Goal: Task Accomplishment & Management: Use online tool/utility

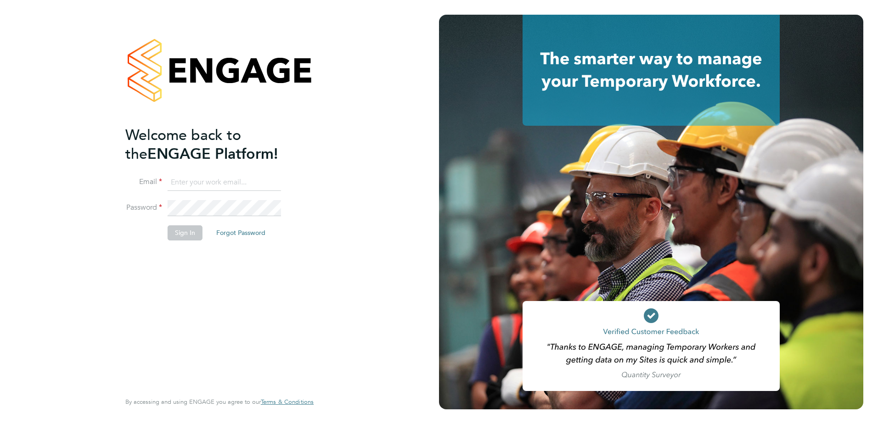
type input "[EMAIL_ADDRESS][PERSON_NAME][DOMAIN_NAME]"
click at [178, 227] on button "Sign In" at bounding box center [185, 233] width 35 height 15
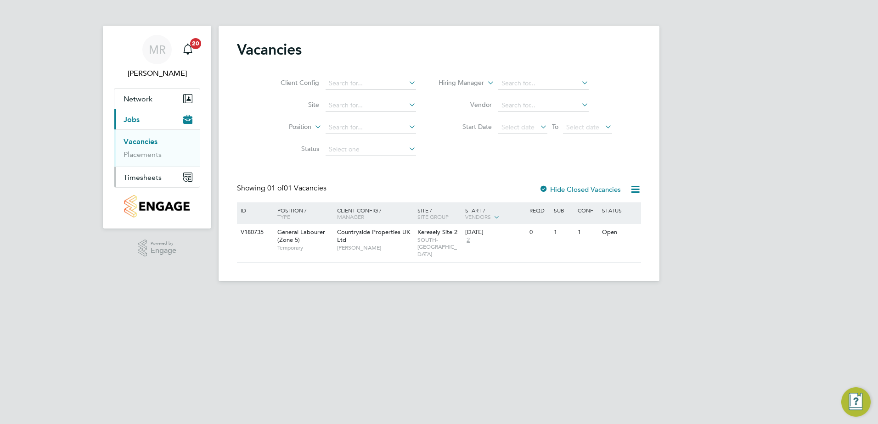
click at [159, 178] on span "Timesheets" at bounding box center [143, 177] width 38 height 9
click at [147, 159] on link "Timesheets" at bounding box center [143, 162] width 38 height 9
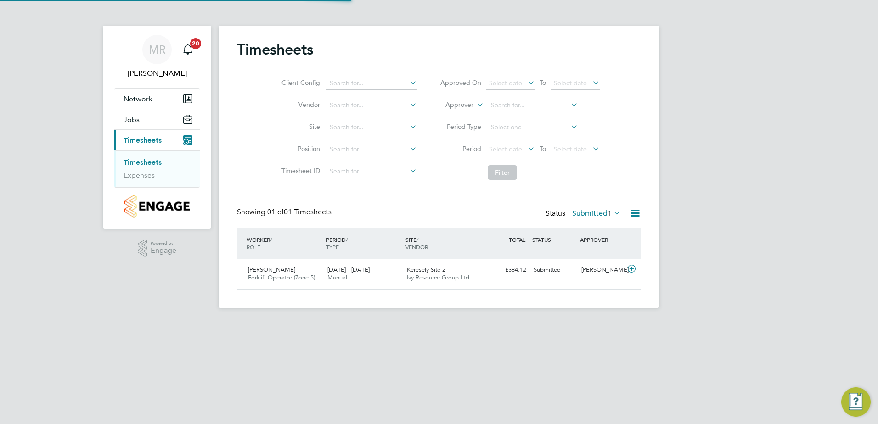
scroll to position [23, 80]
click at [590, 213] on label "Submitted 1" at bounding box center [596, 213] width 49 height 9
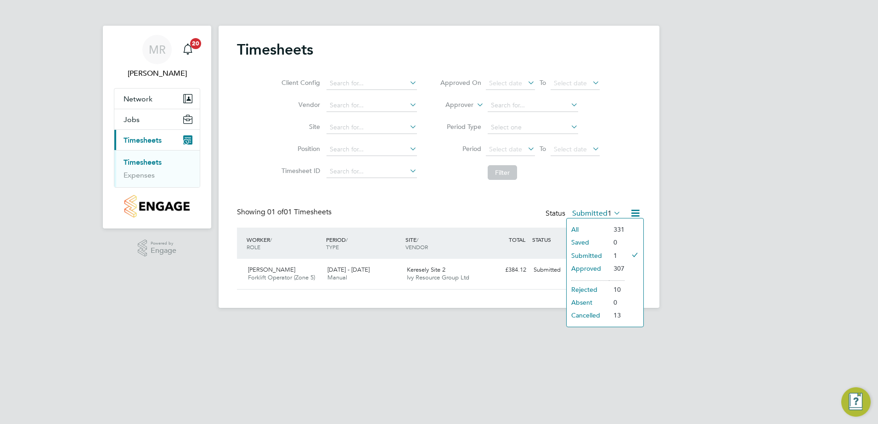
click at [586, 268] on li "Approved" at bounding box center [588, 268] width 42 height 13
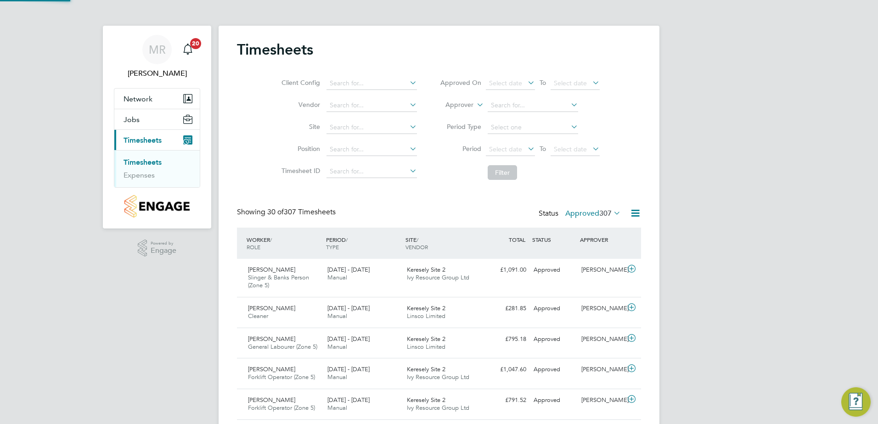
scroll to position [0, 0]
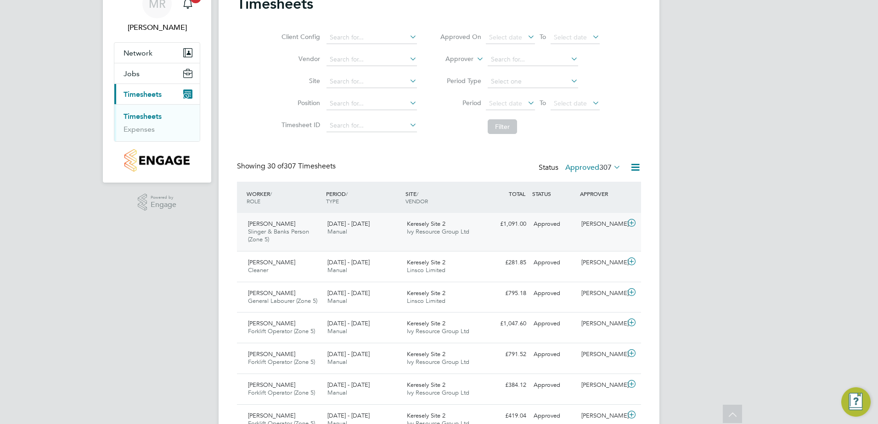
click at [631, 221] on icon at bounding box center [631, 223] width 11 height 7
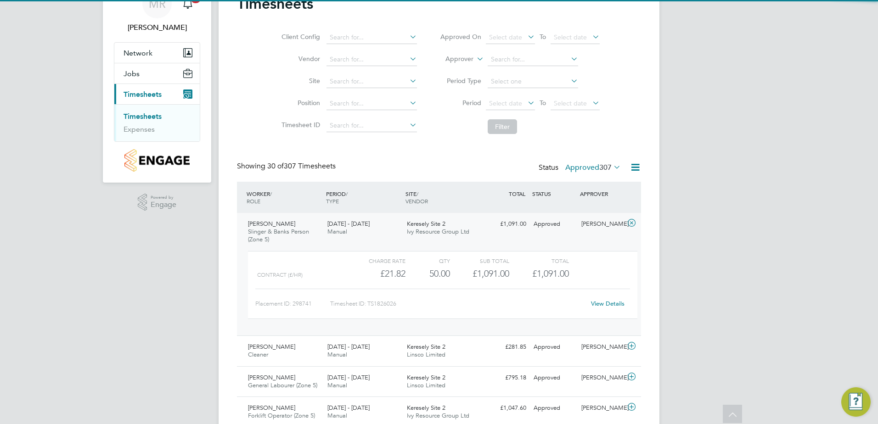
click at [631, 221] on icon at bounding box center [631, 223] width 11 height 7
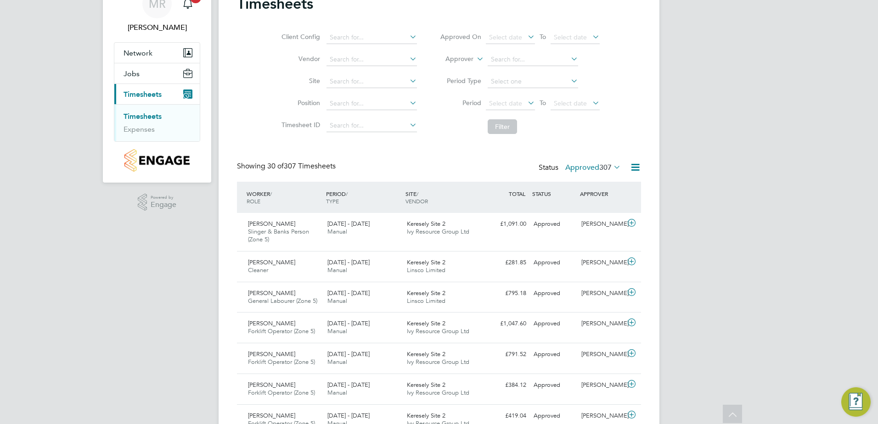
click at [600, 163] on div "Status Approved 307" at bounding box center [581, 168] width 84 height 13
click at [600, 164] on span "307" at bounding box center [606, 167] width 12 height 9
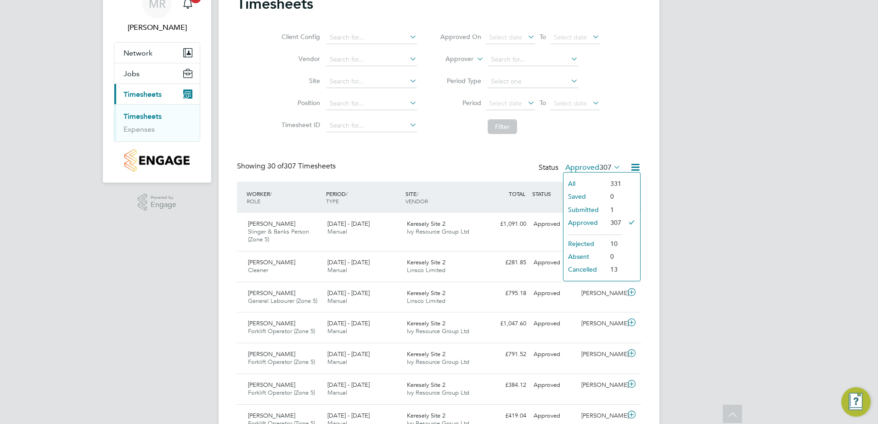
click at [584, 207] on li "Submitted" at bounding box center [585, 210] width 42 height 13
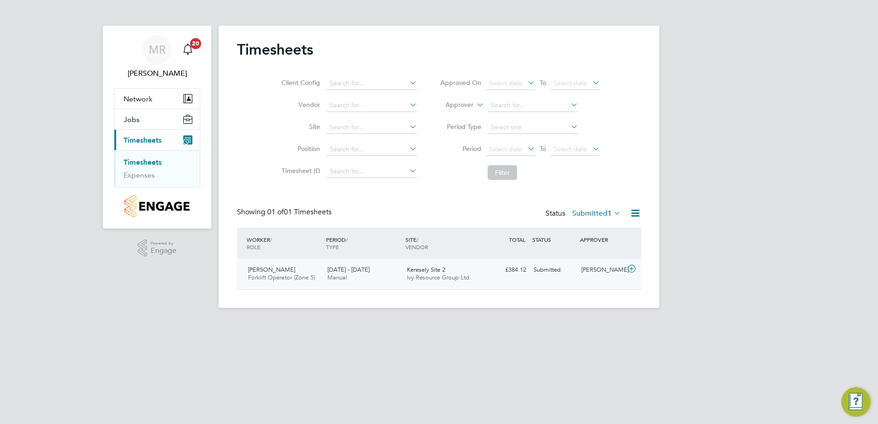
click at [255, 269] on span "[PERSON_NAME]" at bounding box center [271, 270] width 47 height 8
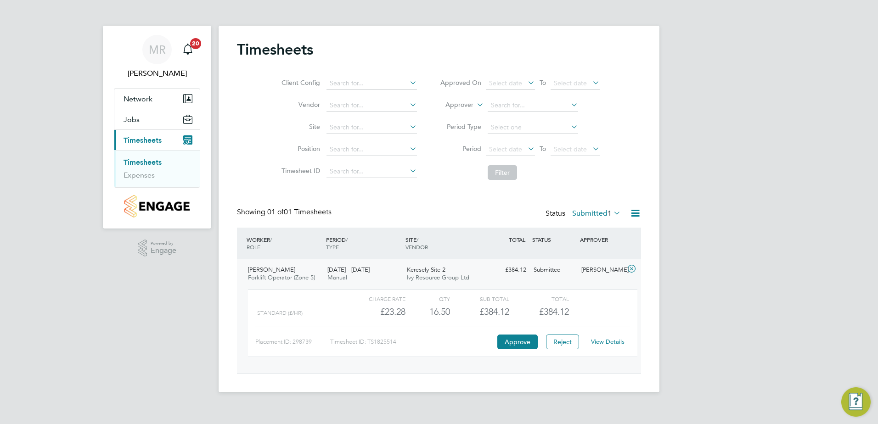
click at [609, 340] on link "View Details" at bounding box center [608, 342] width 34 height 8
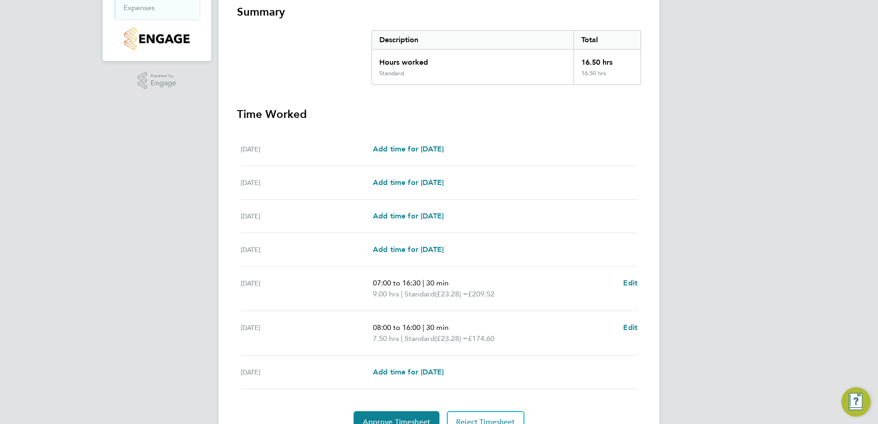
scroll to position [184, 0]
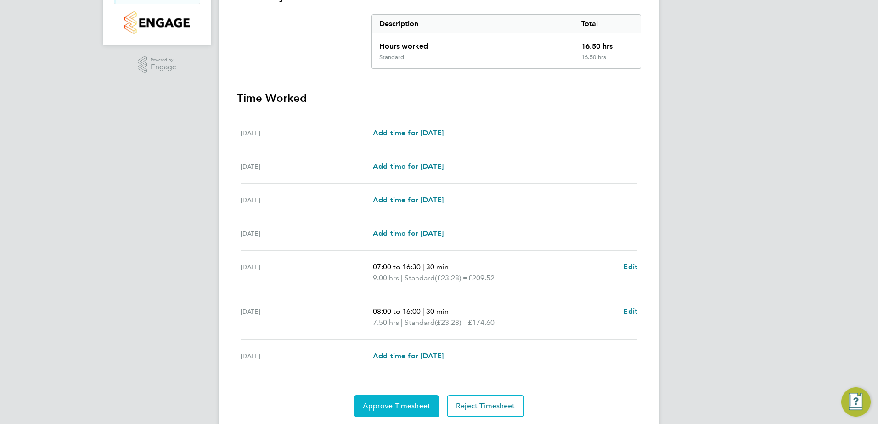
click at [399, 401] on button "Approve Timesheet" at bounding box center [397, 407] width 86 height 22
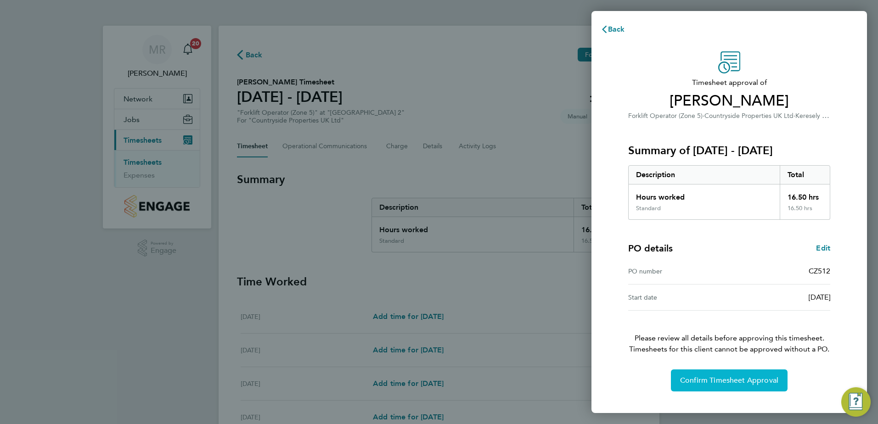
click at [689, 383] on span "Confirm Timesheet Approval" at bounding box center [729, 380] width 98 height 9
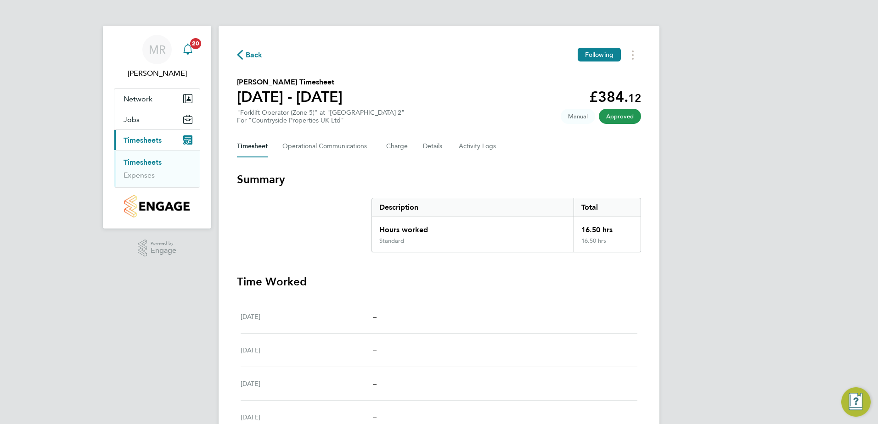
click at [190, 48] on icon "Main navigation" at bounding box center [187, 49] width 11 height 11
